Goal: Task Accomplishment & Management: Use online tool/utility

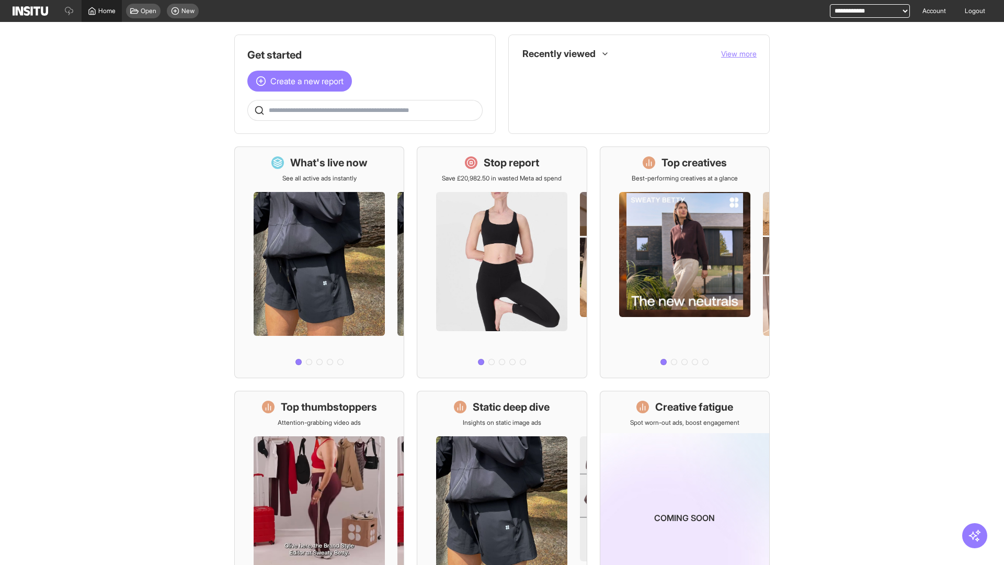
click at [101, 11] on span "Home" at bounding box center [106, 11] width 17 height 8
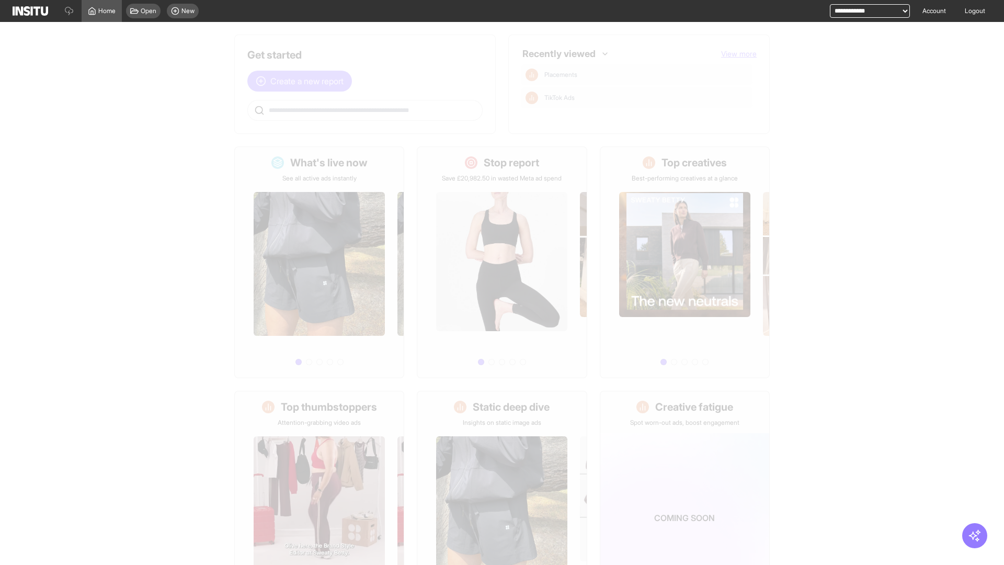
click at [302, 75] on span "Create a new report" at bounding box center [306, 81] width 73 height 13
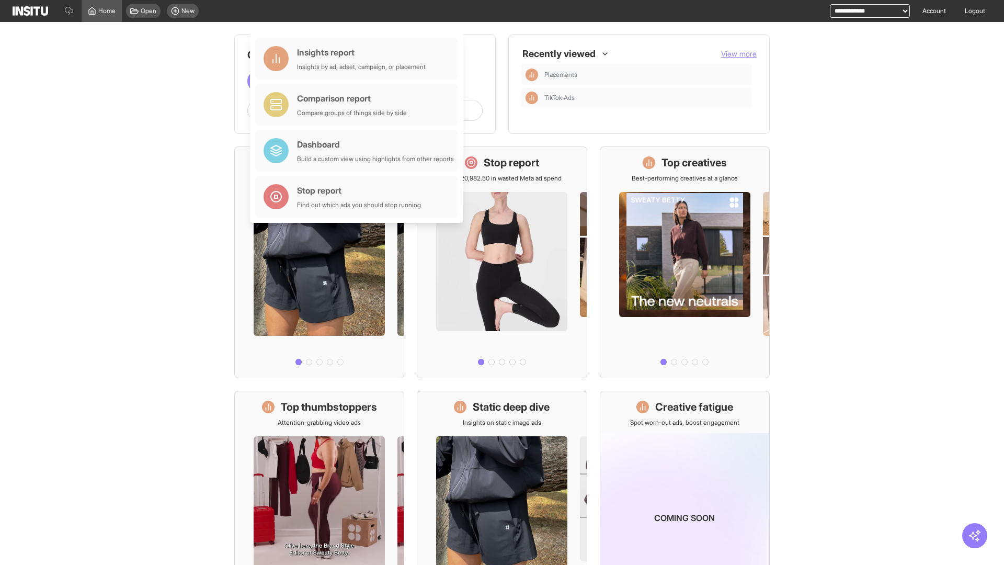
scroll to position [49, 0]
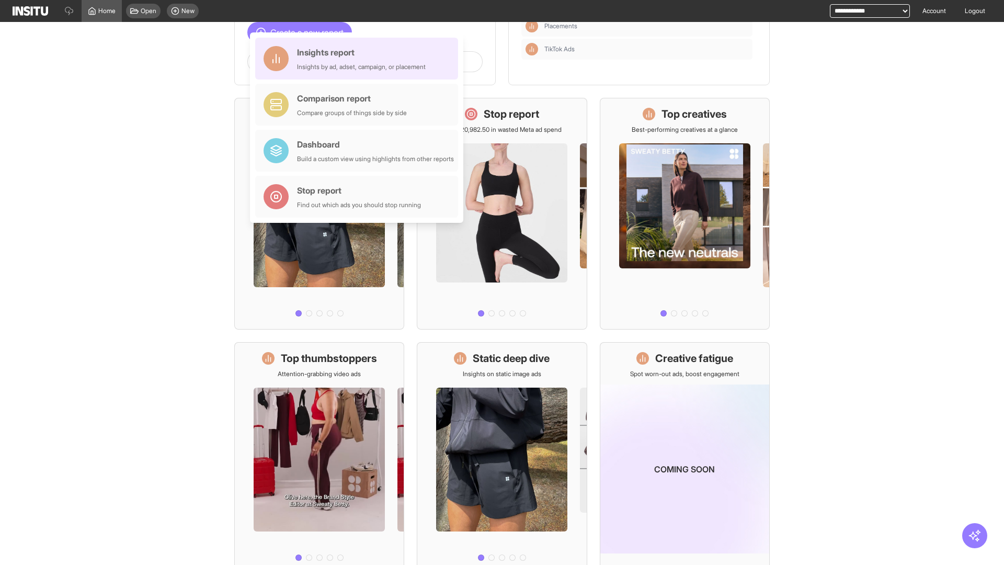
click at [359, 59] on div "Insights report Insights by ad, adset, campaign, or placement" at bounding box center [361, 58] width 129 height 25
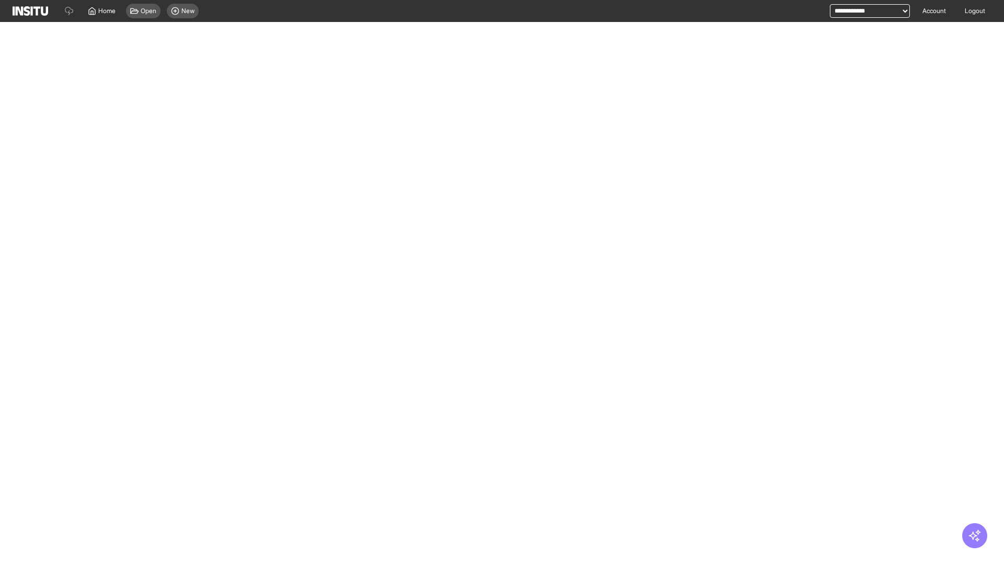
select select "**"
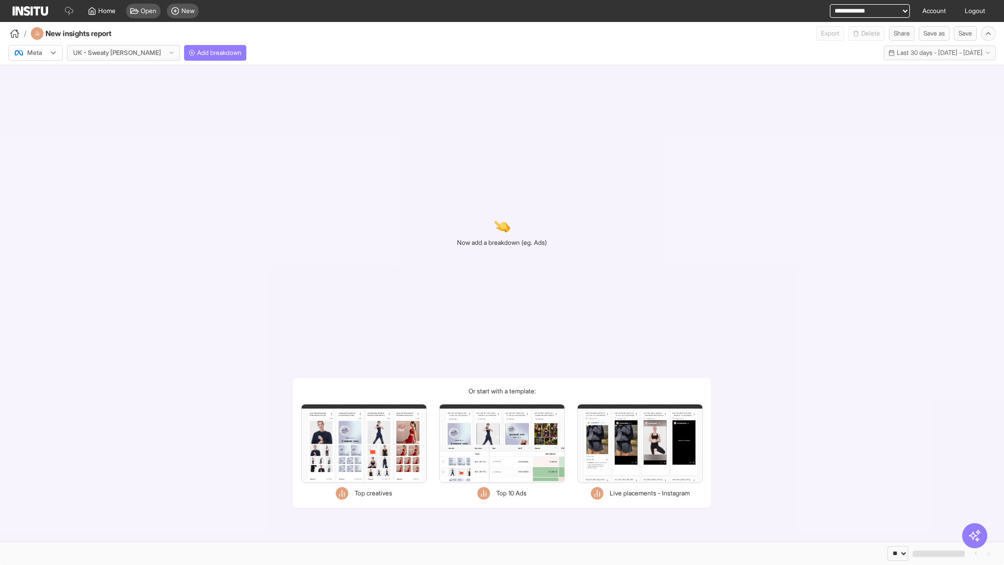
click at [36, 53] on div at bounding box center [28, 53] width 29 height 10
click at [38, 93] on span "TikTok" at bounding box center [37, 92] width 18 height 9
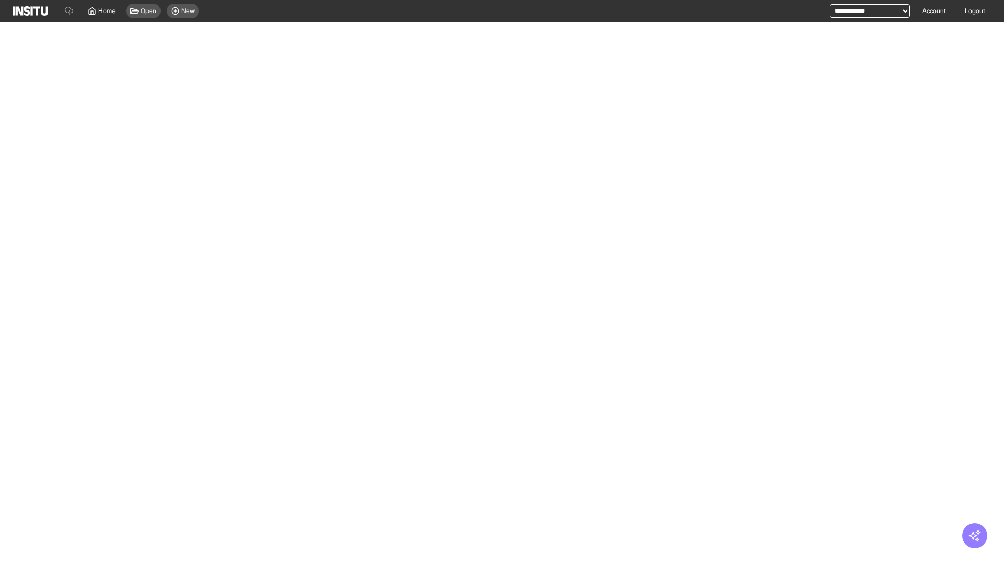
select select "**"
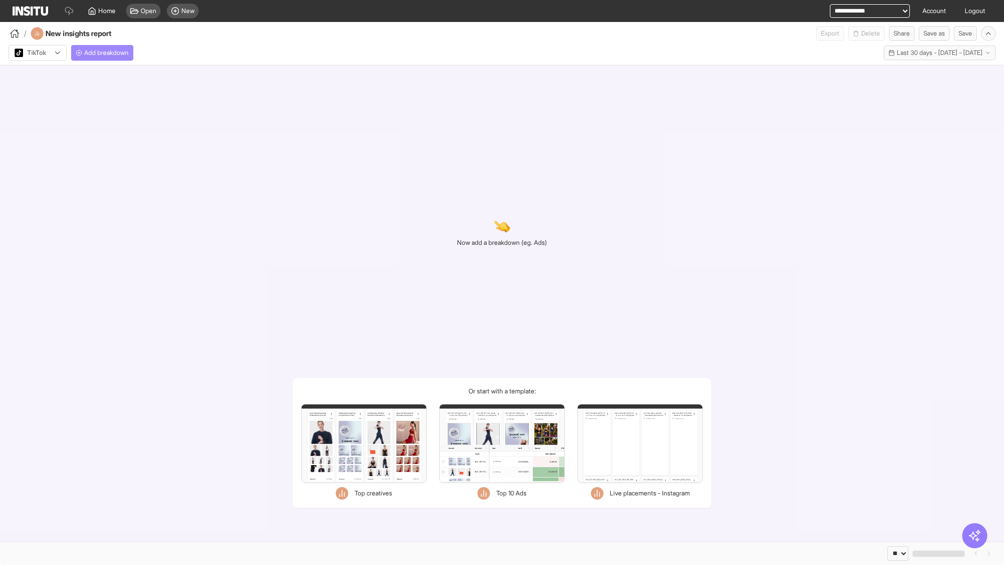
click at [104, 53] on span "Add breakdown" at bounding box center [106, 53] width 44 height 8
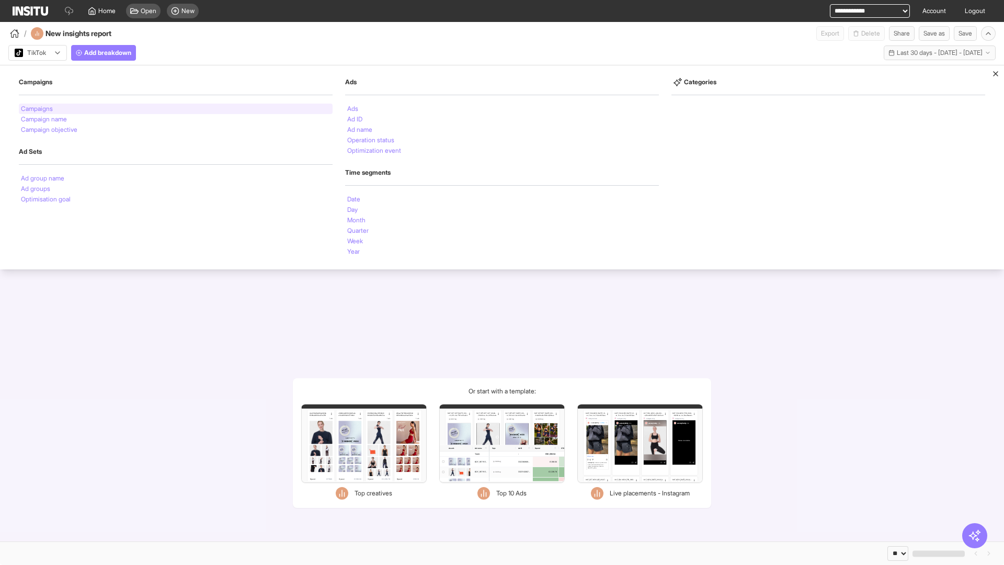
click at [38, 109] on li "Campaigns" at bounding box center [37, 109] width 32 height 6
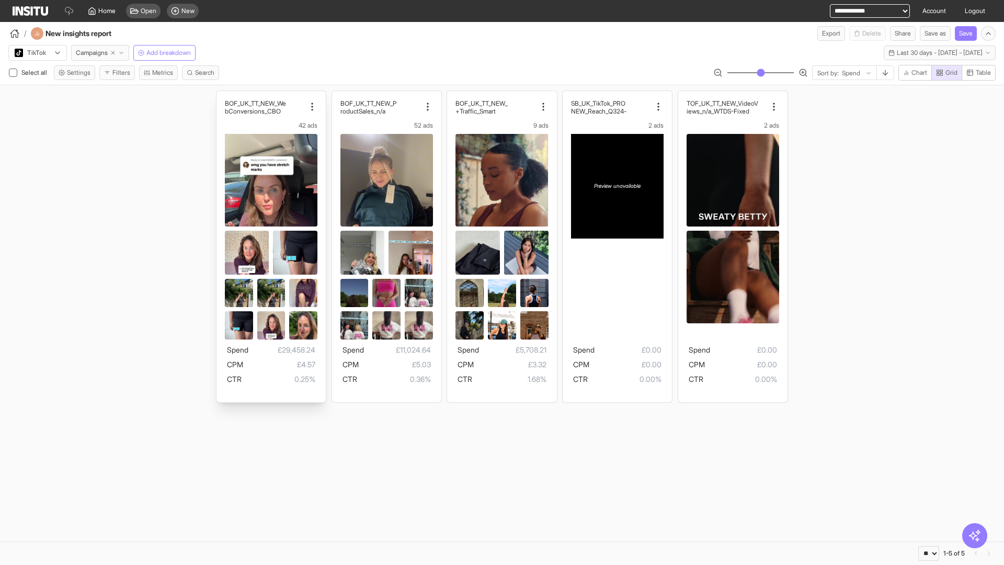
click at [221, 96] on div "BOF_UK_TT_NEW_We bConversions_CBO 42 ads Spend £29,458.24 CPM £4.57 CTR 0.25%" at bounding box center [270, 246] width 109 height 311
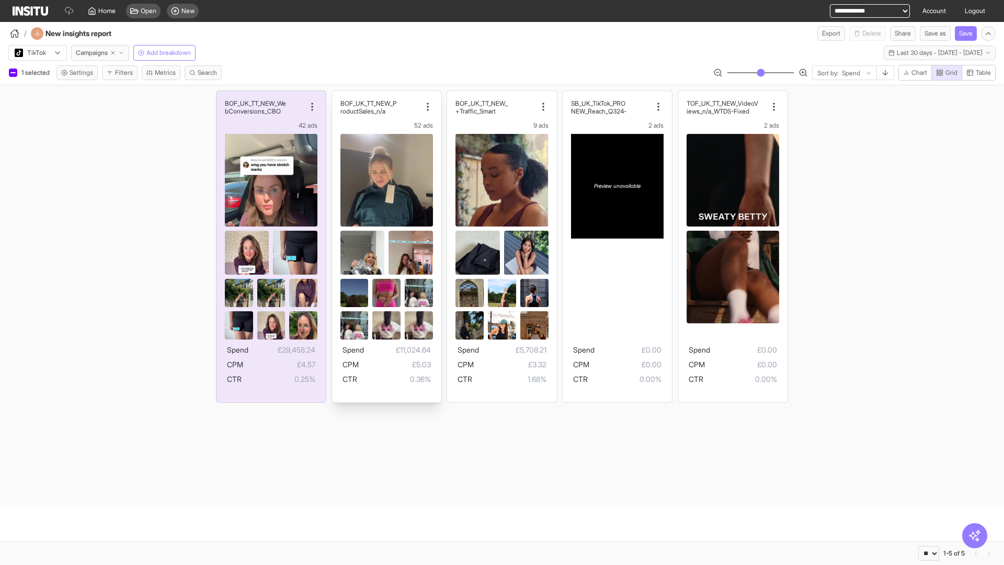
click at [337, 96] on div "BOF_UK_TT_NEW_P roductSales_n/a 52 ads Spend £11,024.64 CPM £5.03 CTR 0.36%" at bounding box center [386, 246] width 109 height 311
click at [452, 96] on div "BOF_UK_TT_NEW_ Traffic_Smart+ 9 ads Spend £5,708.21 CPM £3.32 CTR 1.68%" at bounding box center [501, 246] width 109 height 311
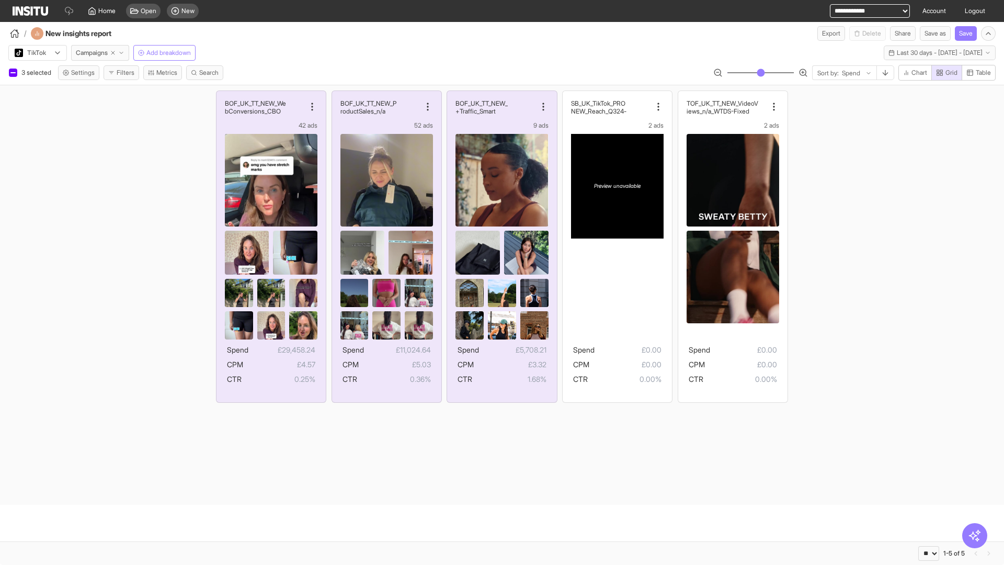
click at [447, 523] on span "Present" at bounding box center [453, 523] width 22 height 8
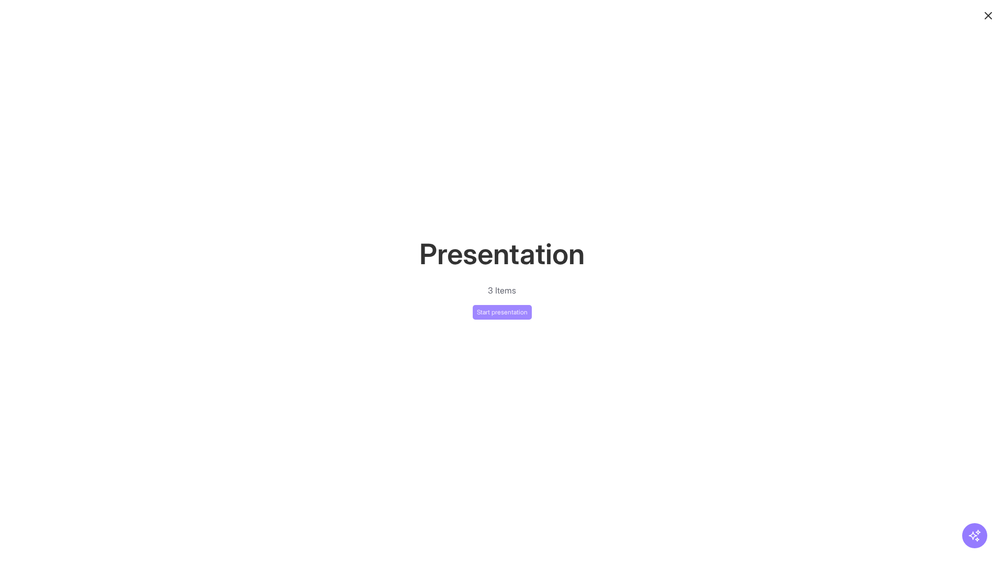
click at [502, 312] on button "Start presentation" at bounding box center [502, 312] width 59 height 15
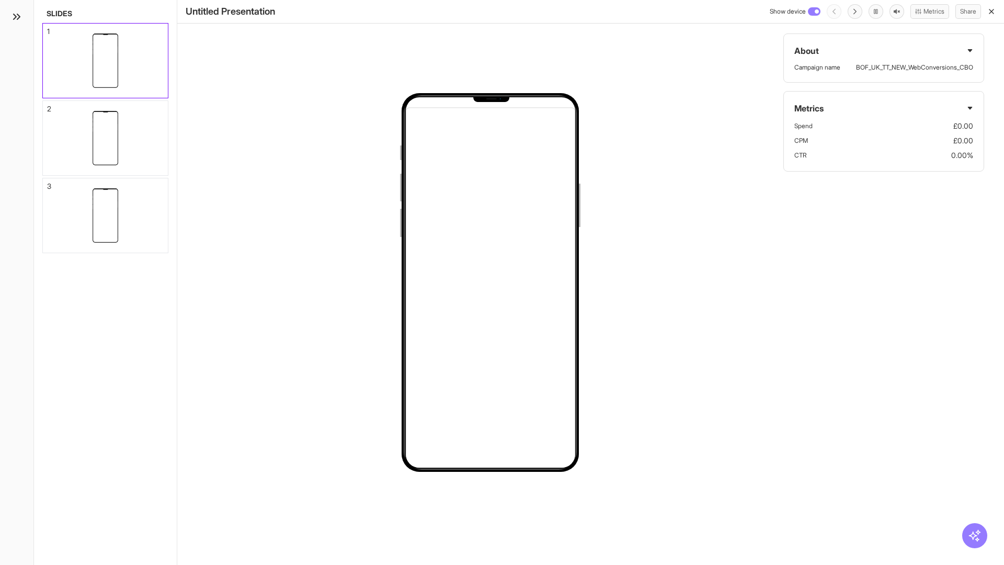
click at [48, 28] on div "1" at bounding box center [48, 31] width 3 height 7
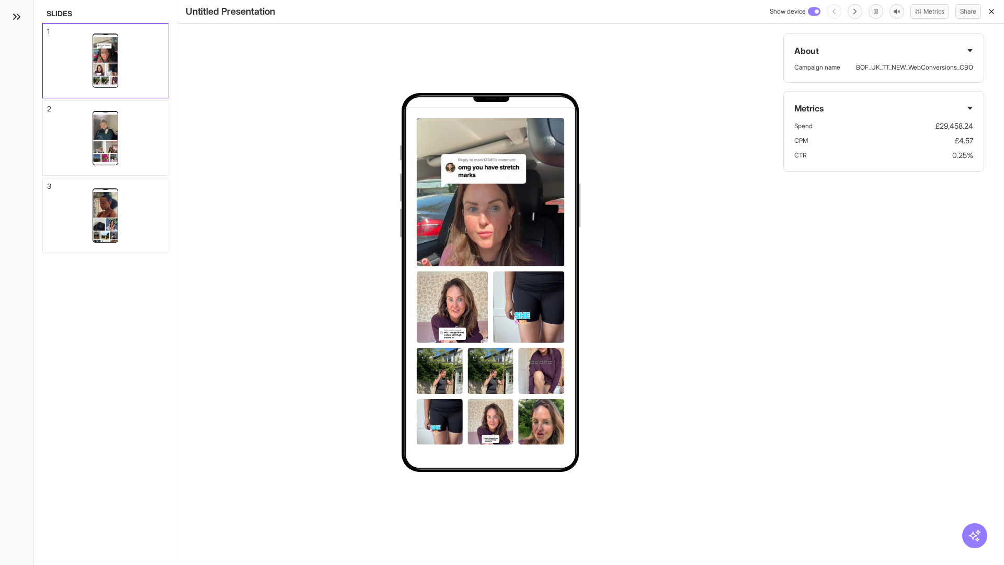
click at [48, 106] on div "2" at bounding box center [49, 108] width 4 height 7
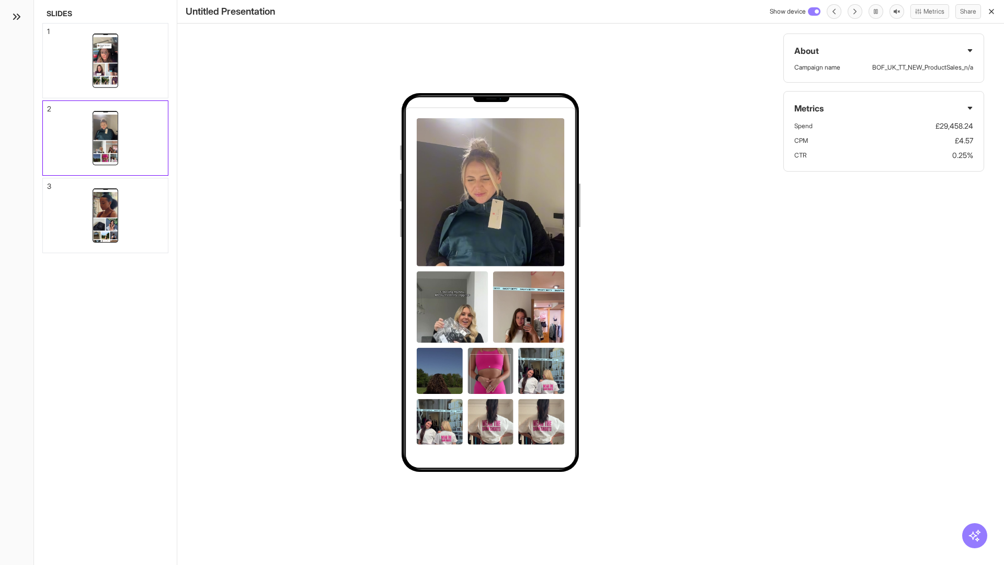
click at [48, 183] on div "3" at bounding box center [49, 185] width 4 height 7
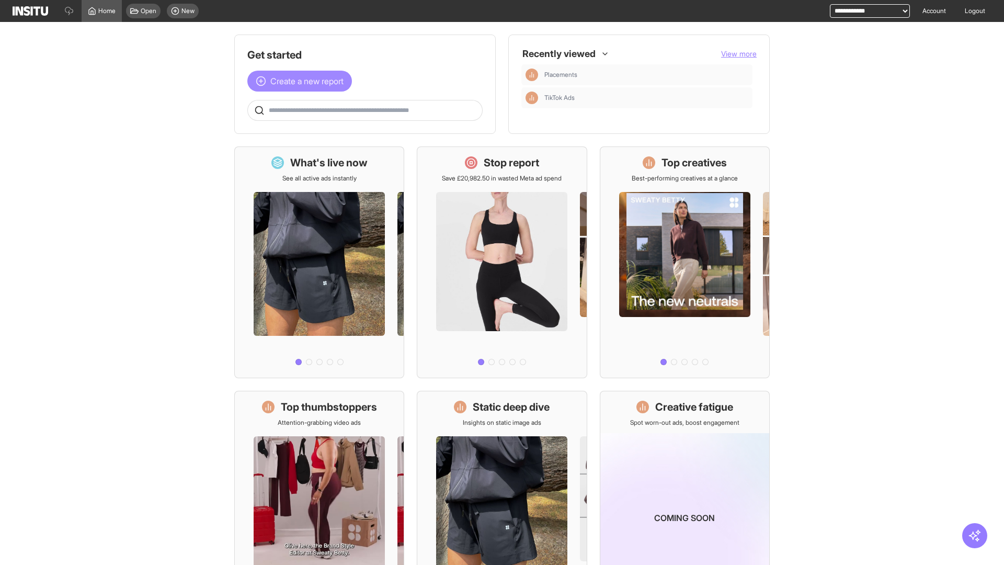
click at [302, 75] on span "Create a new report" at bounding box center [306, 81] width 73 height 13
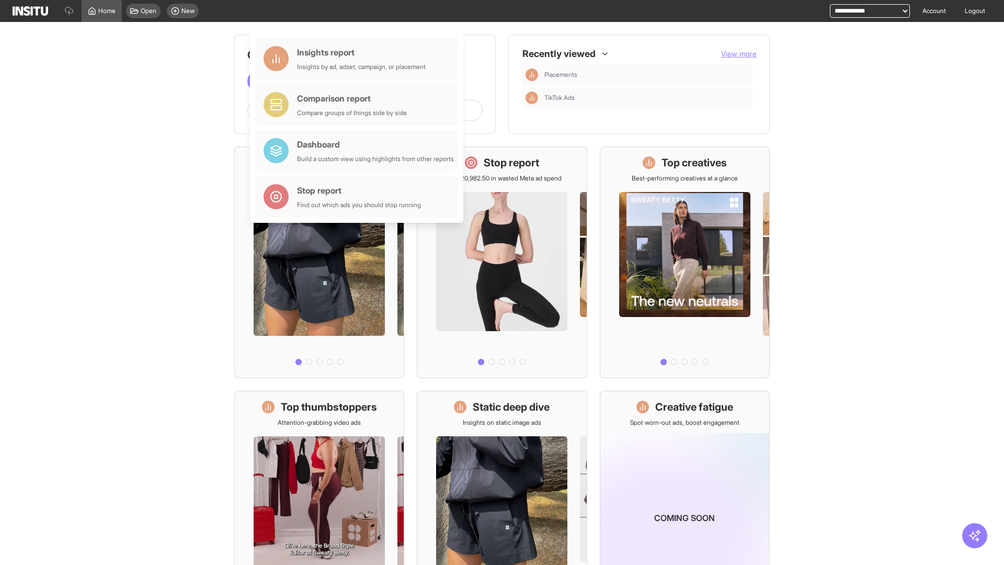
scroll to position [49, 0]
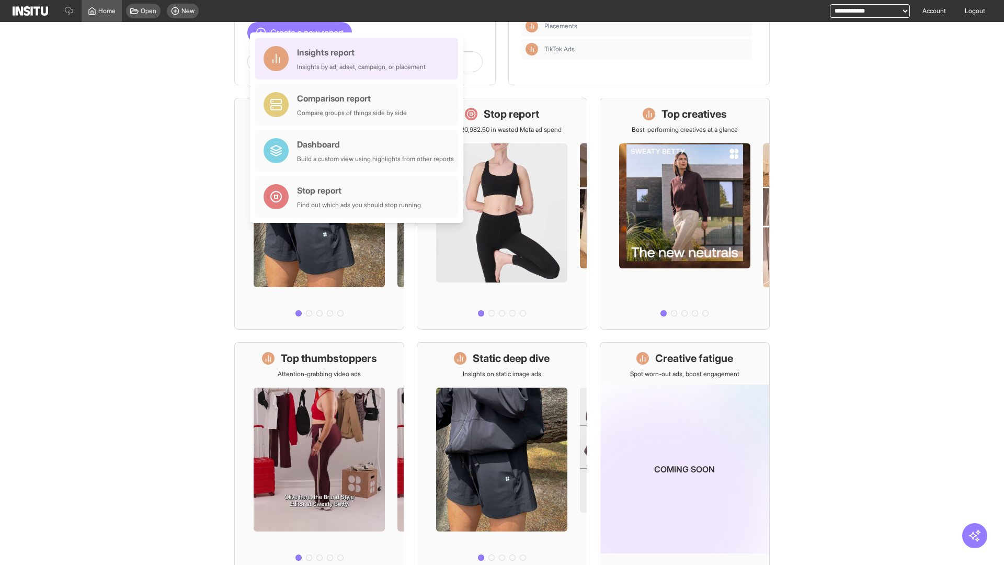
click at [359, 59] on div "Insights report Insights by ad, adset, campaign, or placement" at bounding box center [361, 58] width 129 height 25
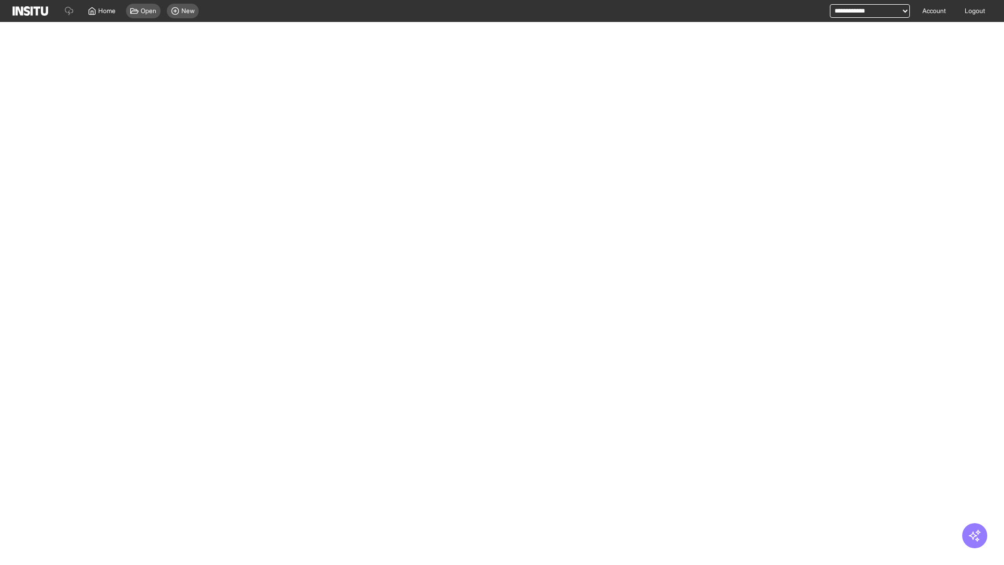
select select "**"
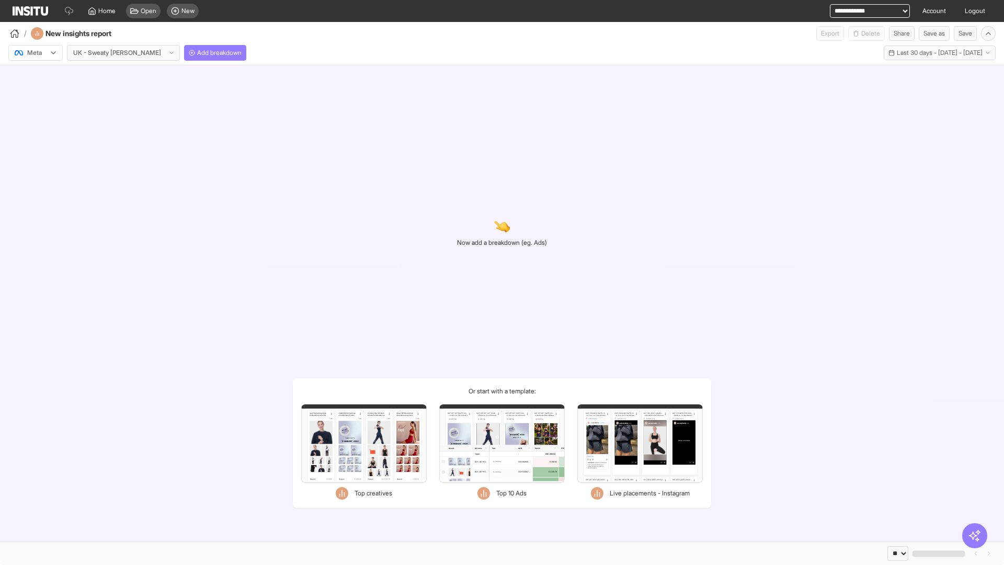
click at [36, 53] on div at bounding box center [28, 53] width 29 height 10
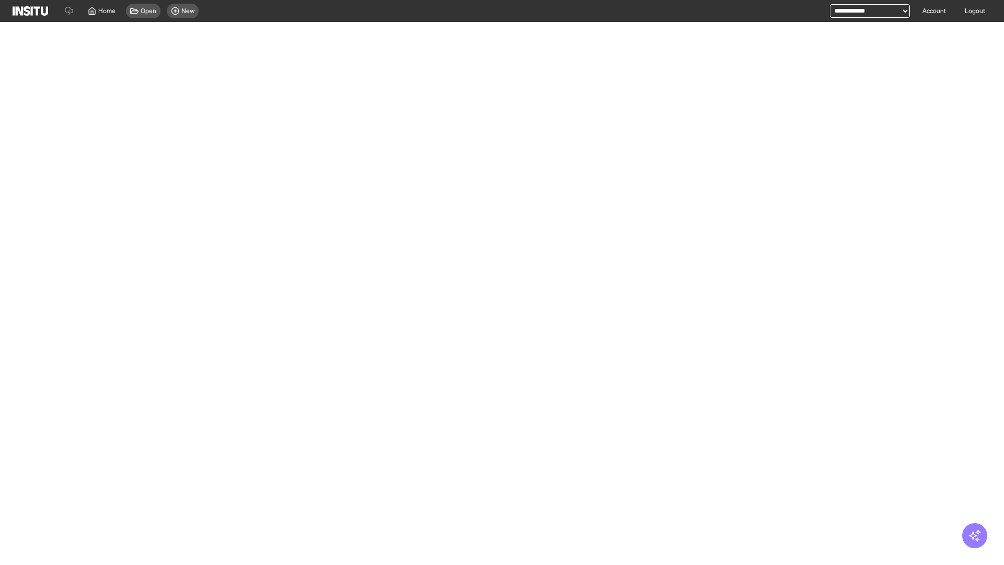
select select "**"
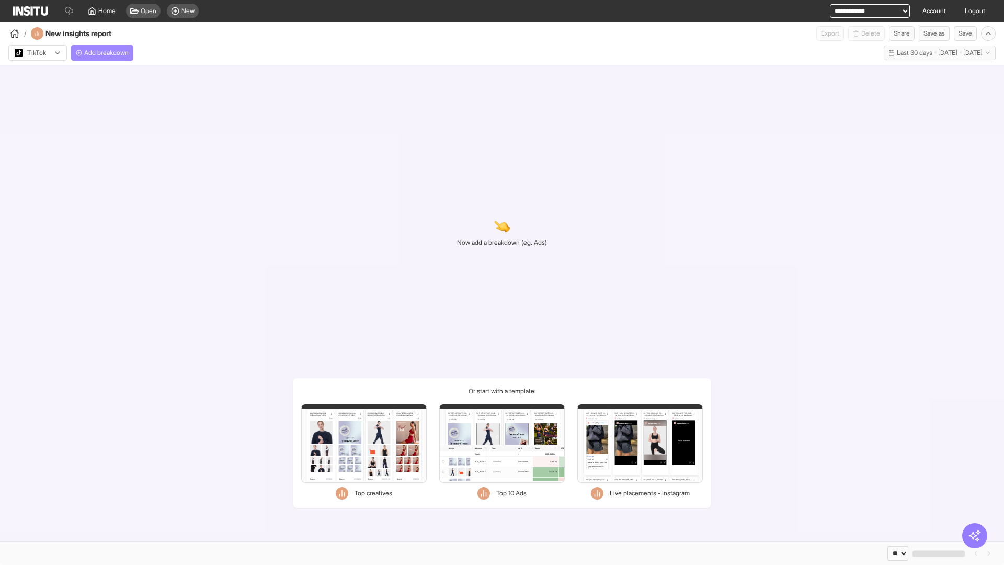
click at [104, 53] on span "Add breakdown" at bounding box center [106, 53] width 44 height 8
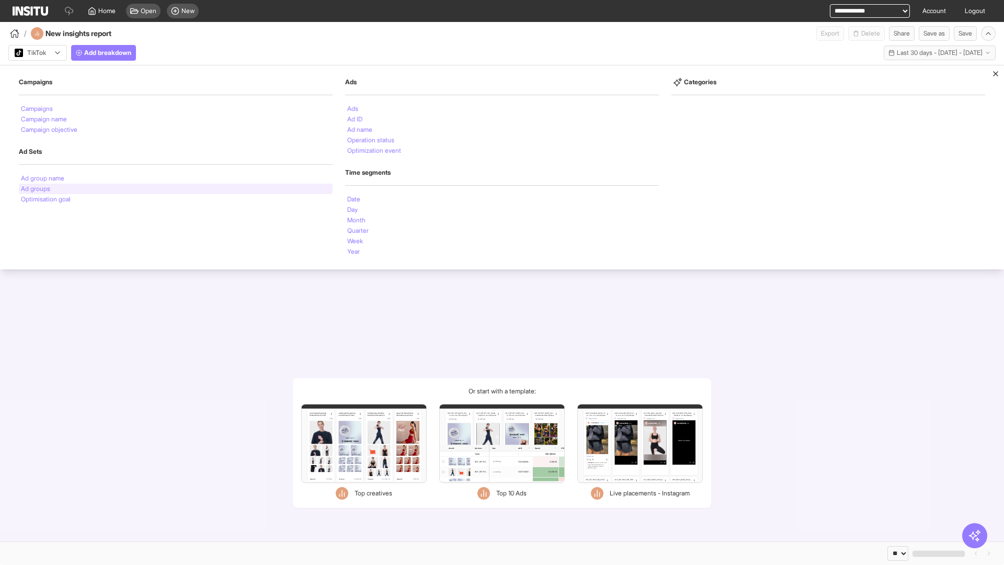
click at [36, 189] on li "Ad groups" at bounding box center [35, 189] width 29 height 6
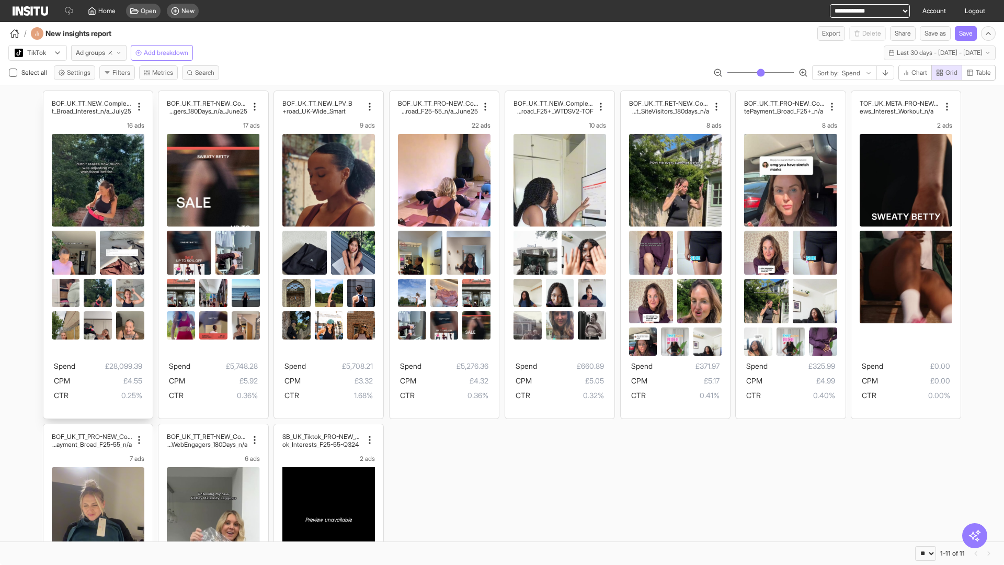
click at [48, 96] on div "BOF_UK_TT_NEW_CompletePaymen t_Broad_Interest_n/a_July25 16 ads Spend £28,099.3…" at bounding box center [97, 254] width 109 height 327
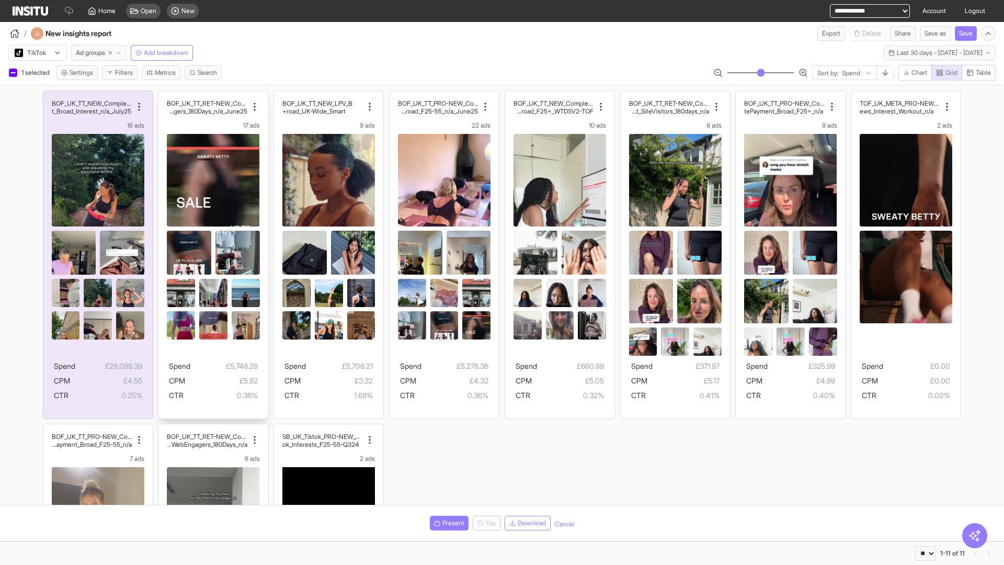
click at [164, 96] on div "BOF_UK_TT_RET-NEW_CompletePaymen t_WebEngagers_180Days_n/a_June25 17 ads Spend …" at bounding box center [212, 254] width 109 height 327
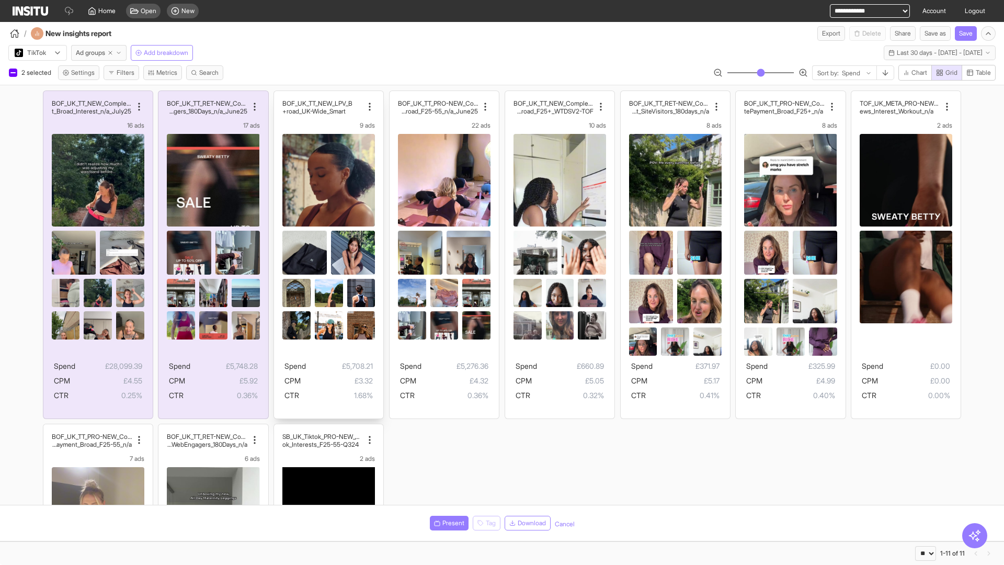
click at [279, 96] on div "BOF_UK_TT_NEW_LPV_B road_UK-Wide_Smart+ 9 ads Spend £5,708.21 CPM £3.32 CTR 1.6…" at bounding box center [328, 254] width 109 height 327
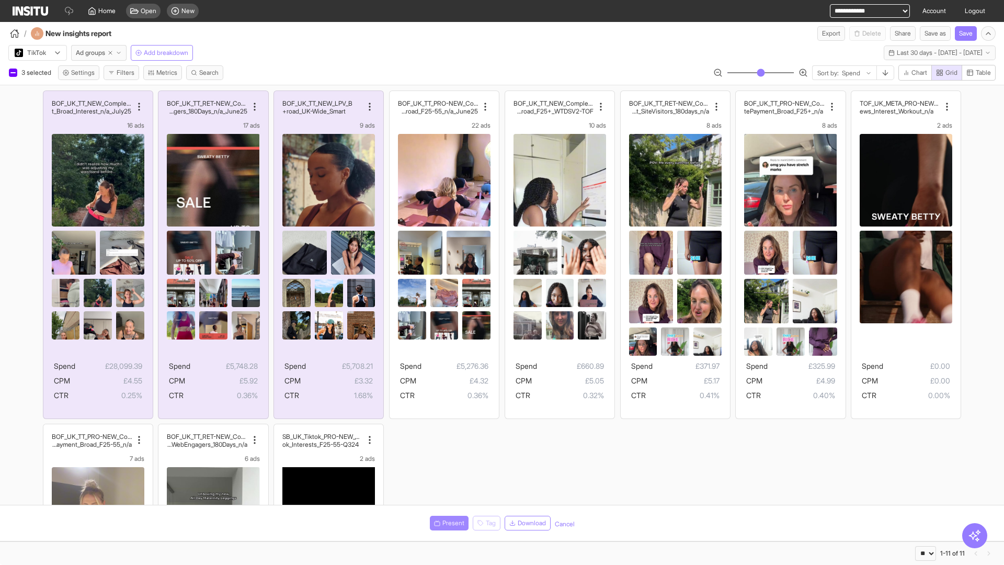
click at [447, 523] on span "Present" at bounding box center [453, 523] width 22 height 8
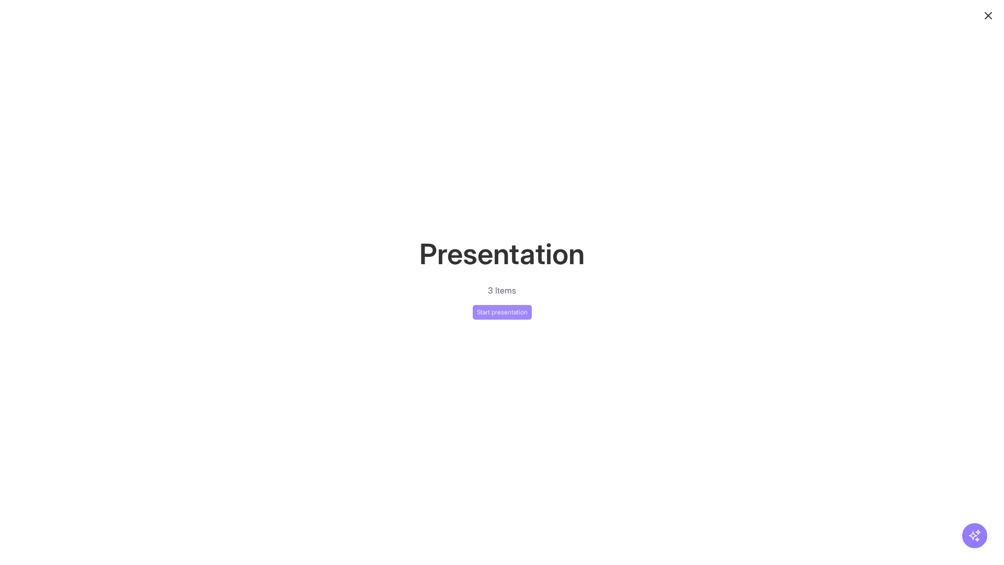
click at [502, 312] on button "Start presentation" at bounding box center [502, 312] width 59 height 15
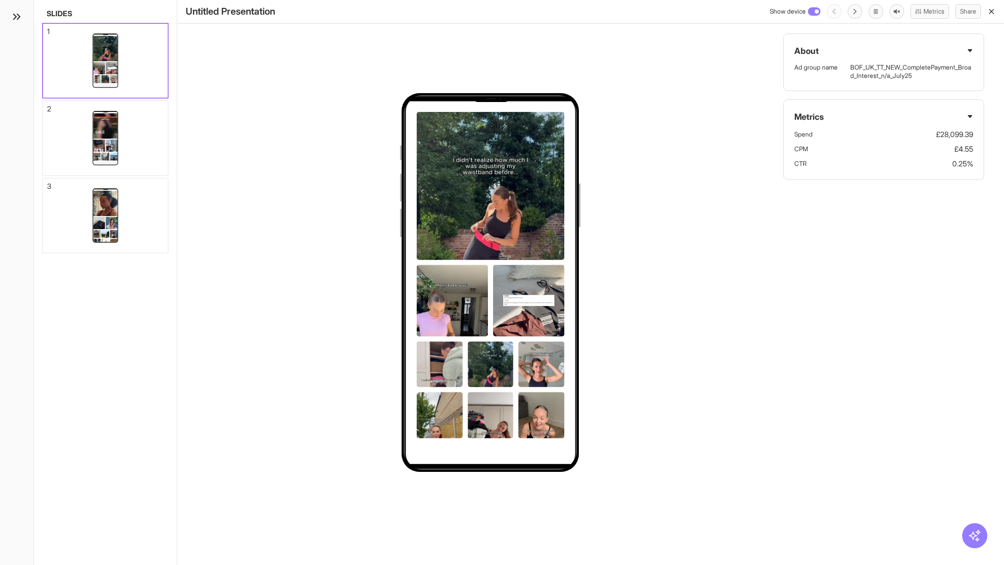
click at [48, 28] on div "1" at bounding box center [48, 31] width 3 height 7
click at [48, 106] on div "2" at bounding box center [49, 108] width 4 height 7
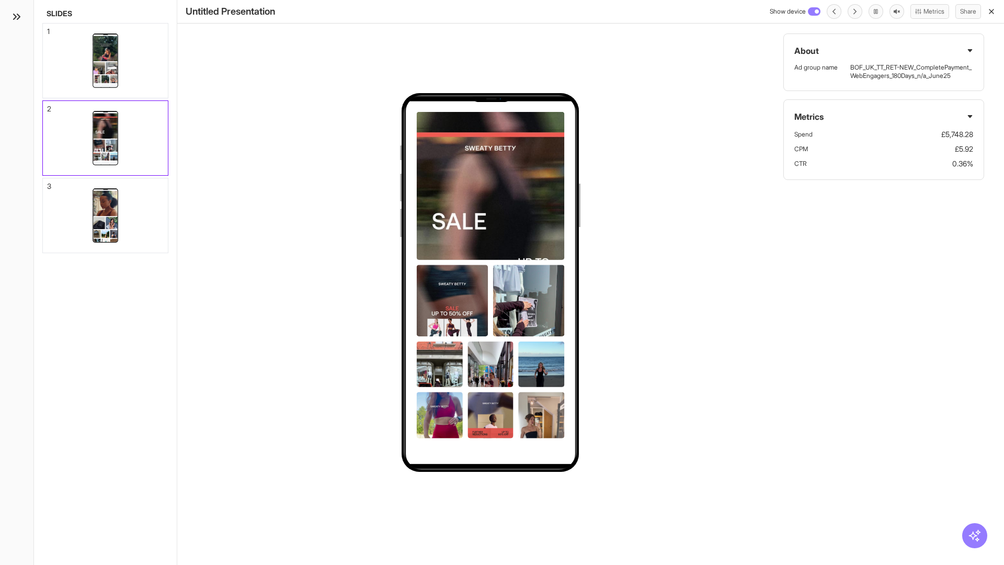
click at [48, 183] on div "3" at bounding box center [49, 185] width 4 height 7
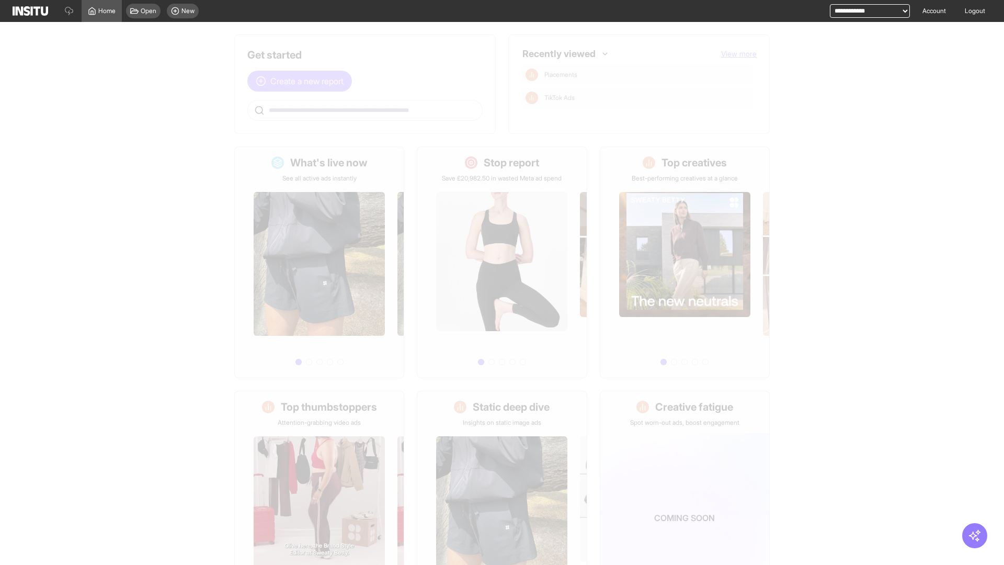
click at [302, 81] on span "Create a new report" at bounding box center [306, 81] width 73 height 13
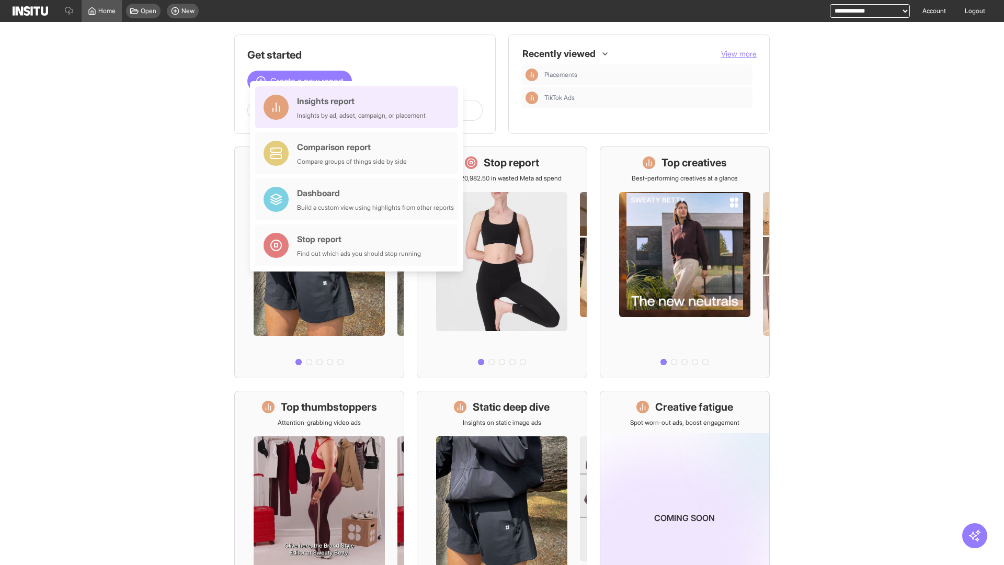
click at [359, 107] on div "Insights report Insights by ad, adset, campaign, or placement" at bounding box center [361, 107] width 129 height 25
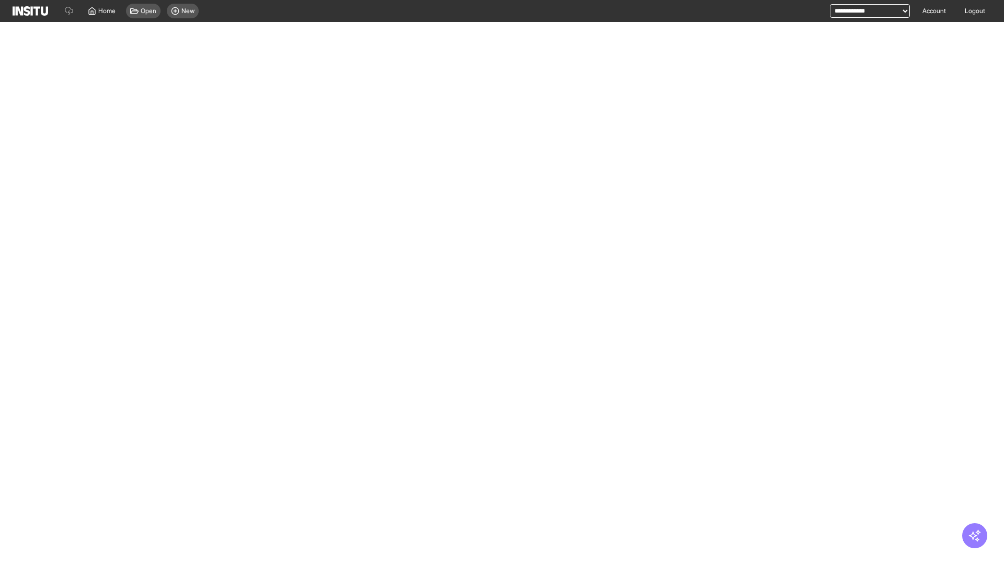
select select "**"
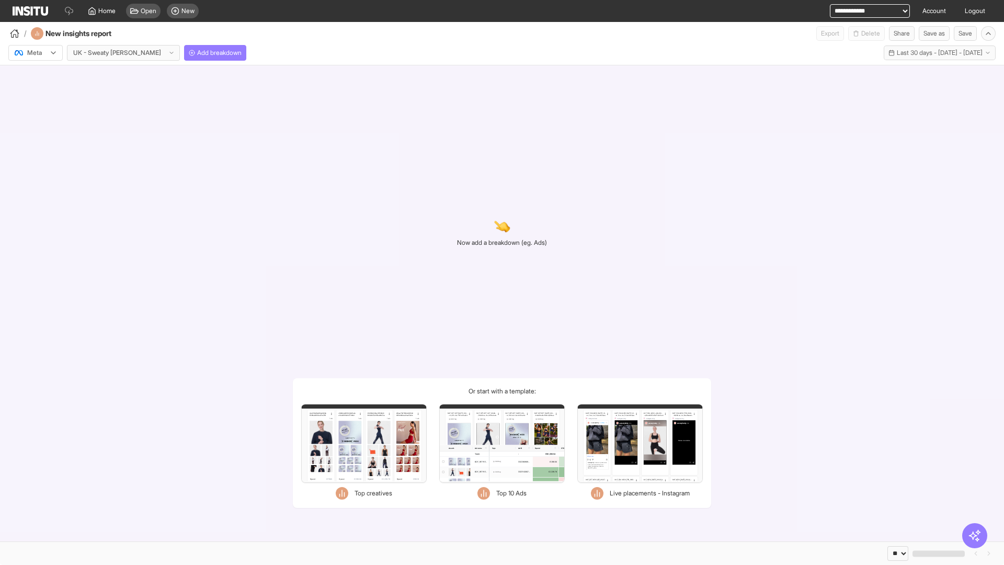
click at [36, 53] on div at bounding box center [28, 53] width 29 height 10
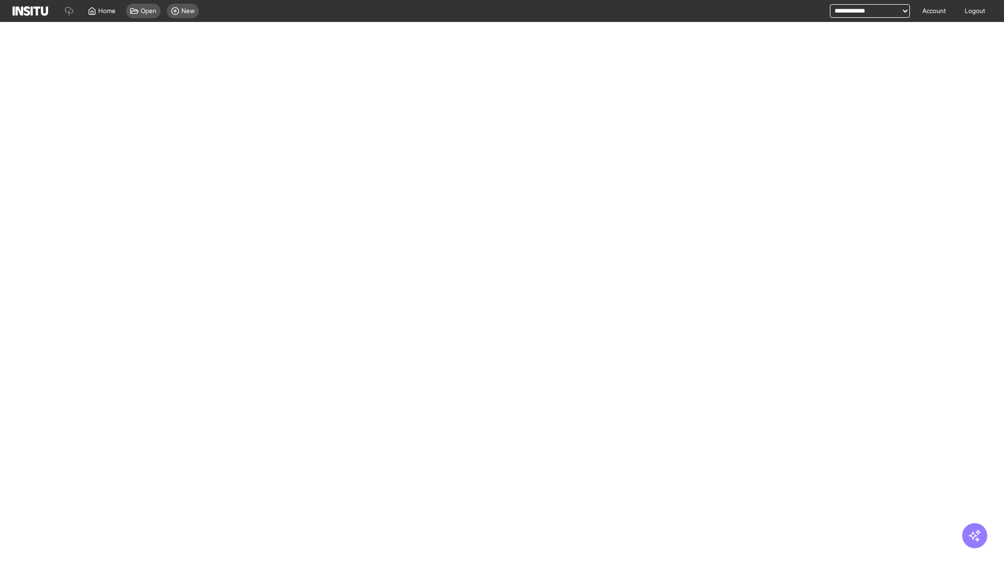
select select "**"
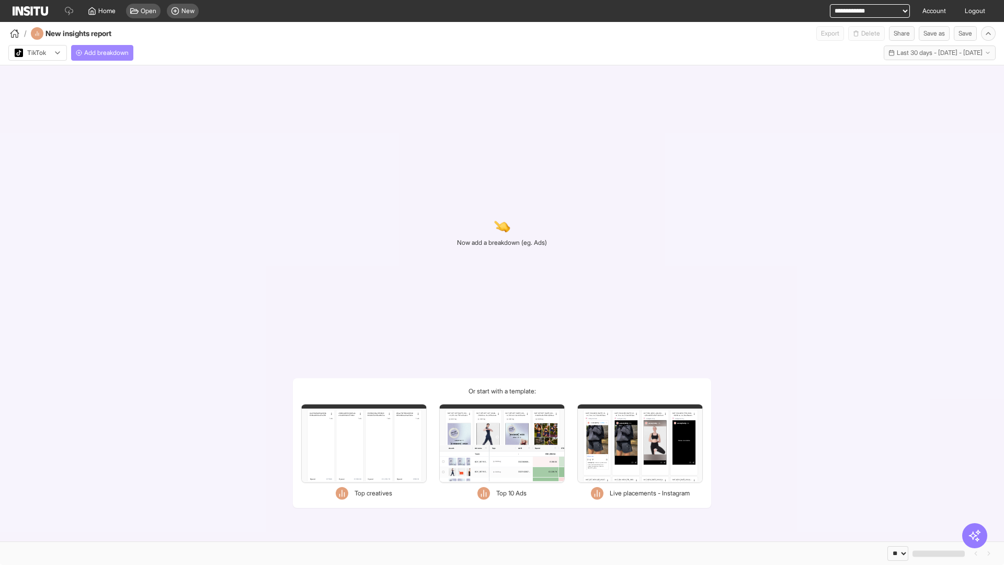
click at [104, 53] on span "Add breakdown" at bounding box center [106, 53] width 44 height 8
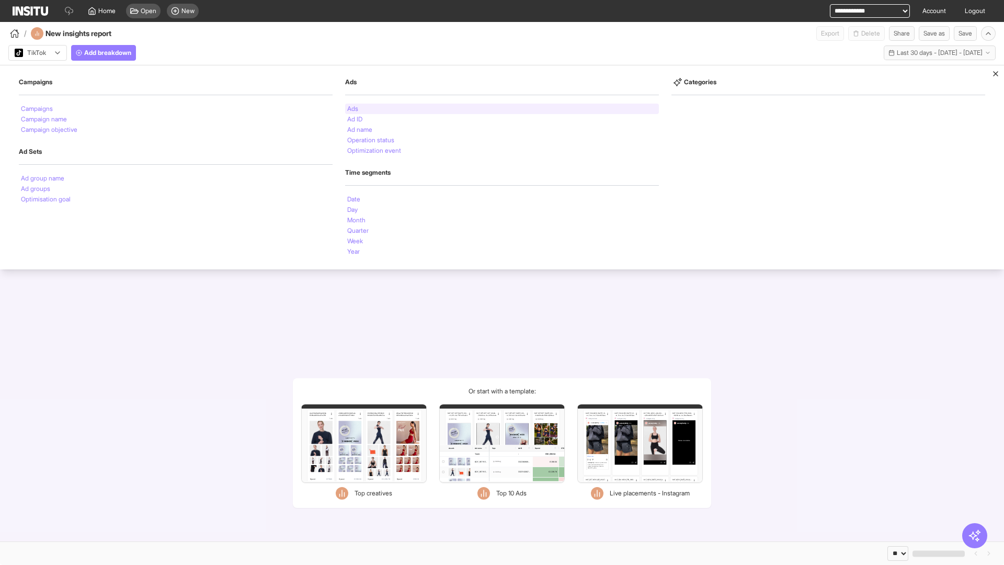
click at [352, 109] on li "Ads" at bounding box center [352, 109] width 11 height 6
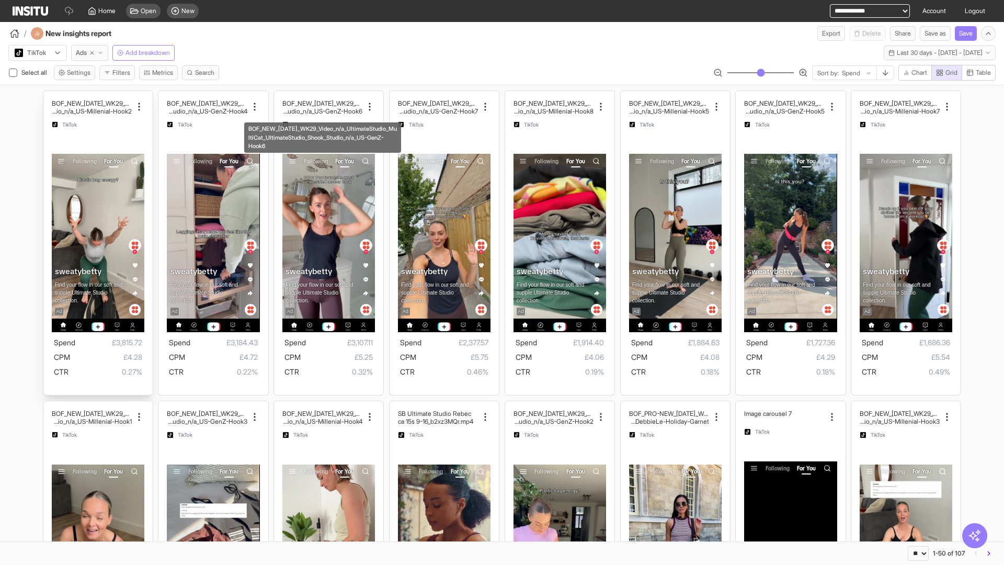
click at [48, 96] on div "BOF_NEW_[DATE]_WK29_Video_n/a_UltimateStudio_MultiCat_ UltimateStudio_Shook_Stu…" at bounding box center [97, 243] width 109 height 304
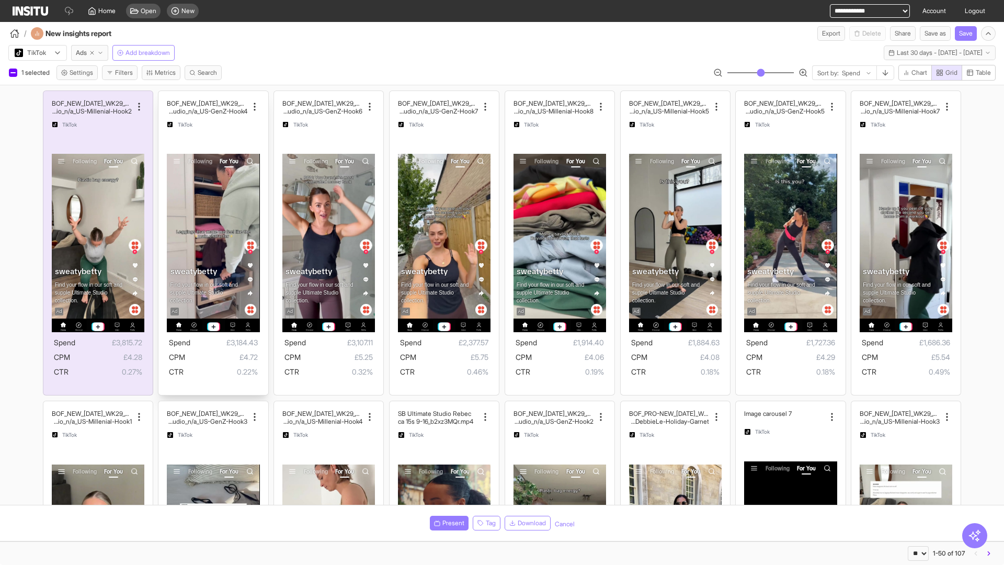
click at [164, 96] on div "BOF_NEW_[DATE]_WK29_Video_n/a_UltimateStudio_MultiC at_UltimateStudio_Shook_Stu…" at bounding box center [212, 243] width 109 height 304
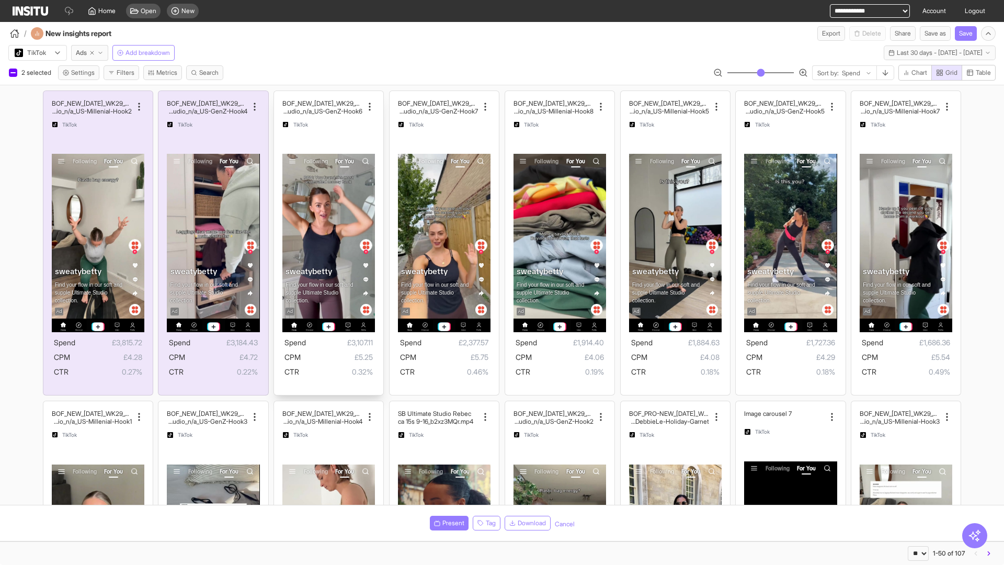
click at [279, 96] on div "BOF_NEW_[DATE]_WK29_Video_n/a_UltimateStudio_MultiC at_UltimateStudio_Shook_Stu…" at bounding box center [328, 243] width 109 height 304
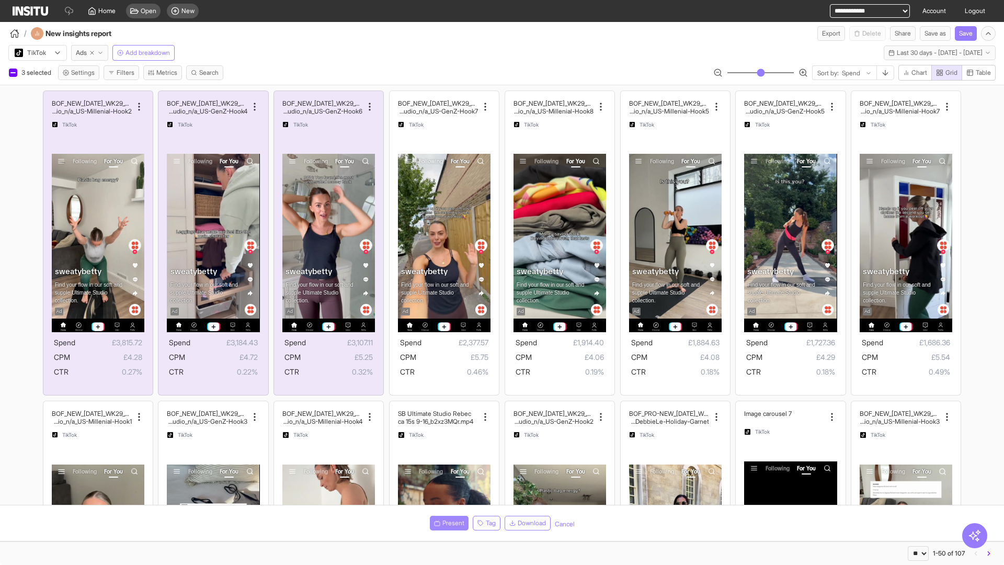
click at [447, 523] on span "Present" at bounding box center [453, 523] width 22 height 8
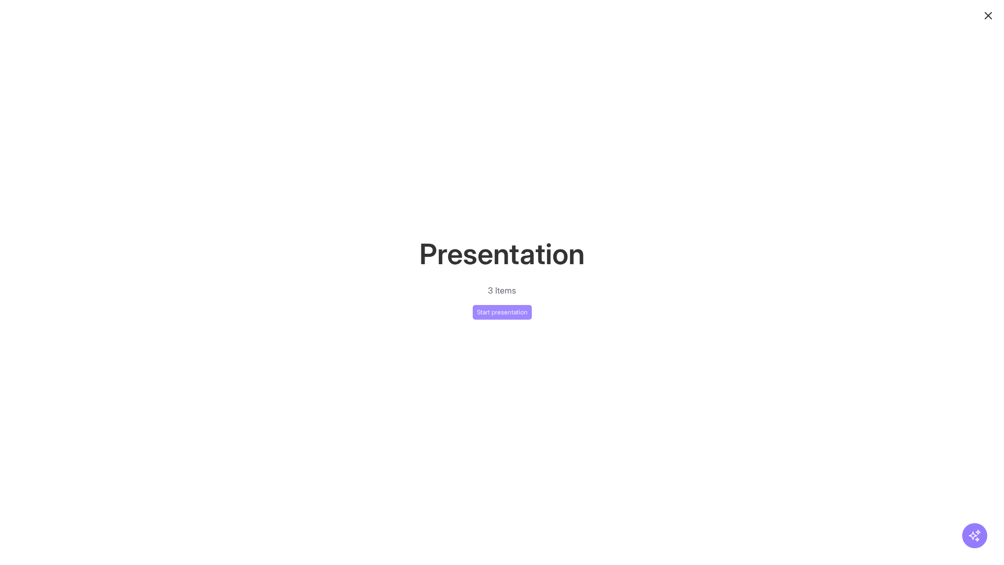
click at [502, 312] on button "Start presentation" at bounding box center [502, 312] width 59 height 15
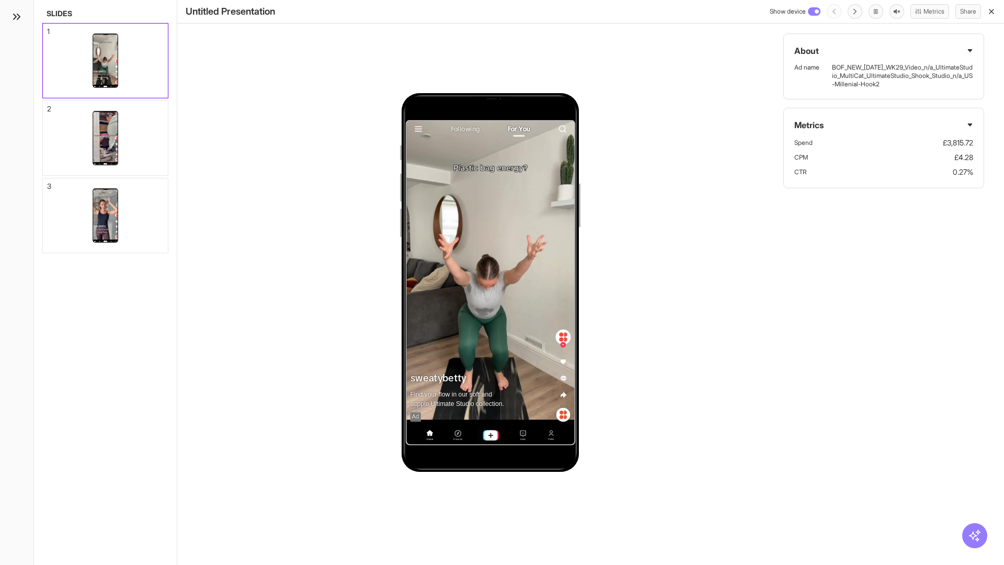
click at [48, 28] on div "1" at bounding box center [48, 31] width 3 height 7
click at [48, 106] on div "2" at bounding box center [49, 108] width 4 height 7
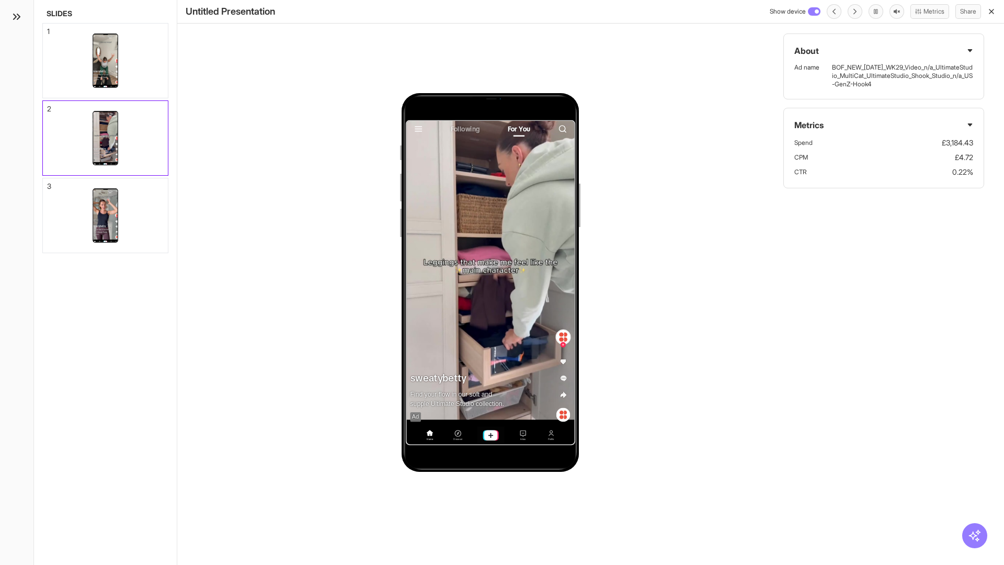
click at [48, 183] on div "3" at bounding box center [49, 185] width 4 height 7
